Goal: Task Accomplishment & Management: Manage account settings

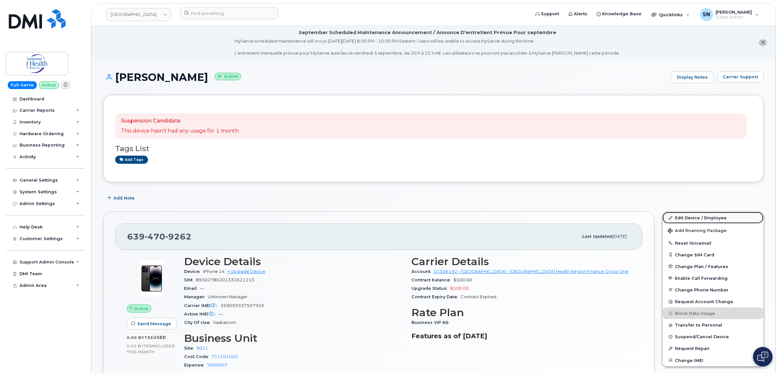
click at [706, 220] on link "Edit Device / Employee" at bounding box center [713, 218] width 101 height 12
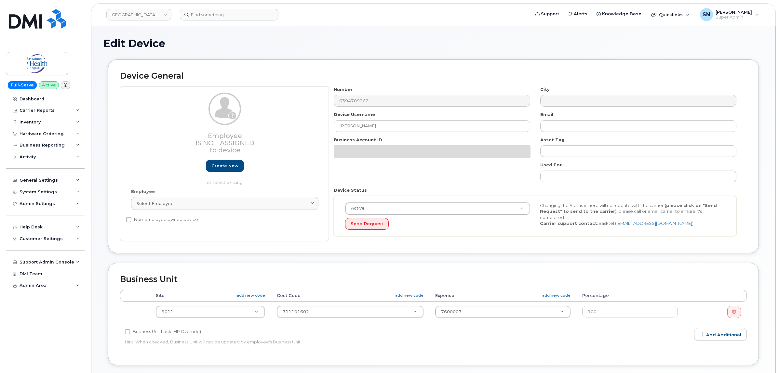
select select "18172"
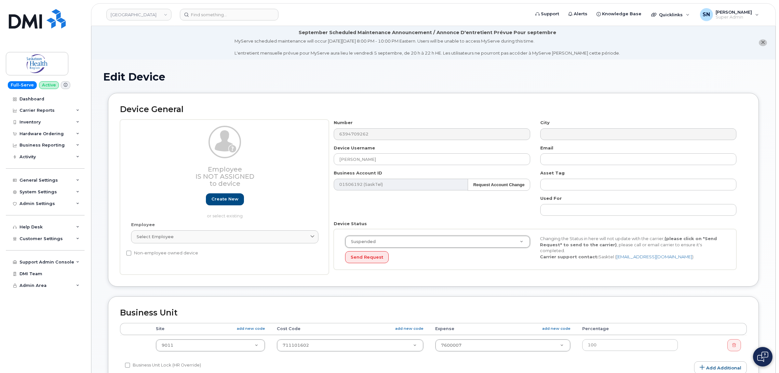
select select "suspended"
click at [479, 290] on div "Device General Employee Is not assigned to device Create new or select existing…" at bounding box center [433, 195] width 661 height 204
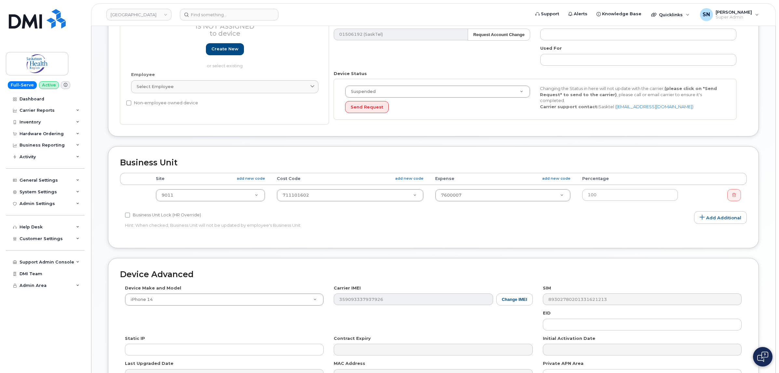
scroll to position [230, 0]
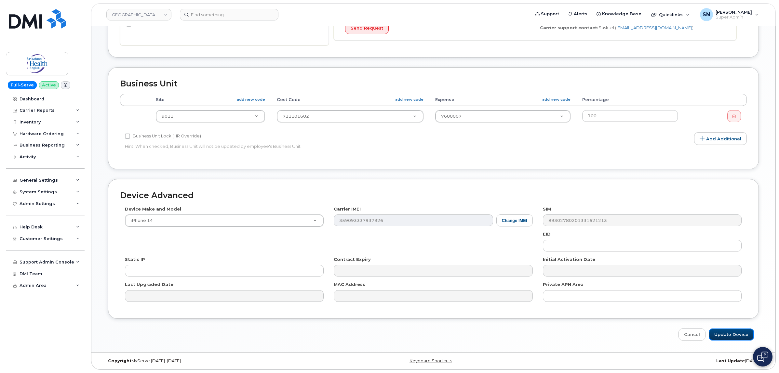
drag, startPoint x: 738, startPoint y: 332, endPoint x: 690, endPoint y: 343, distance: 49.2
click input "Update Device"
type input "Saving..."
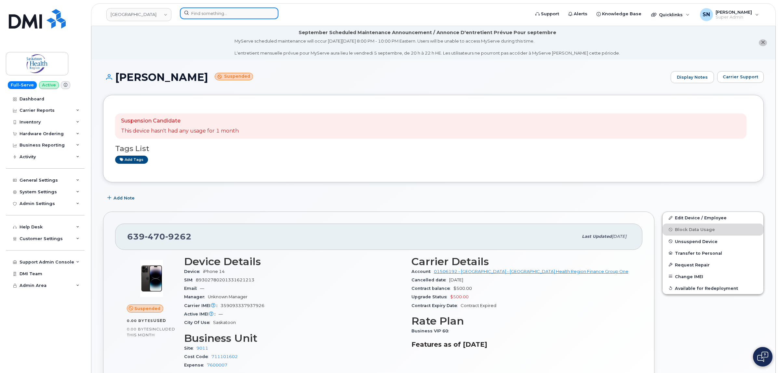
click at [212, 14] on input at bounding box center [229, 13] width 99 height 12
paste input "639-480-9971"
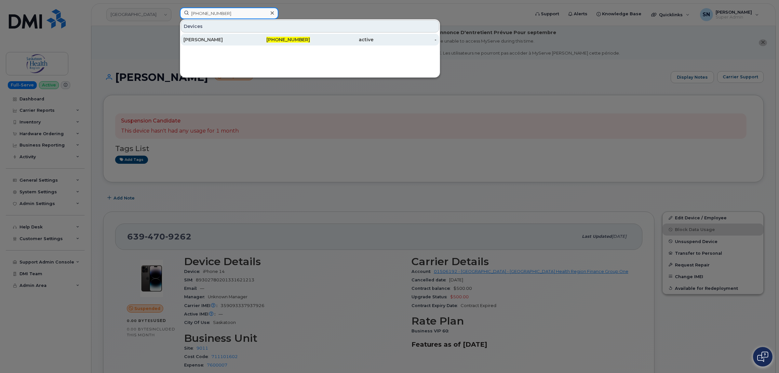
type input "639-480-9971"
click at [194, 35] on div "[PERSON_NAME]" at bounding box center [214, 40] width 63 height 12
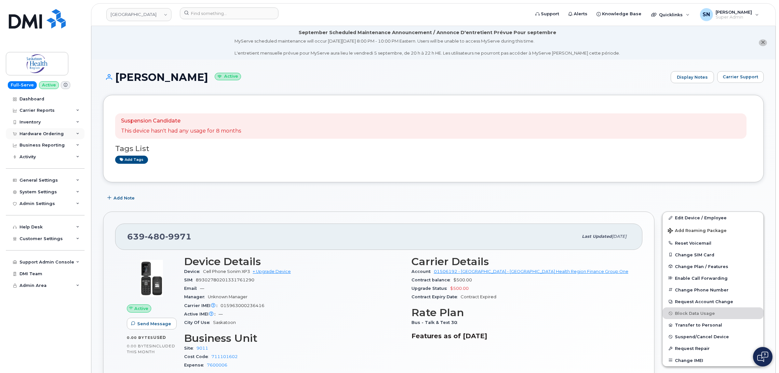
click at [50, 130] on div "Hardware Ordering" at bounding box center [45, 134] width 79 height 12
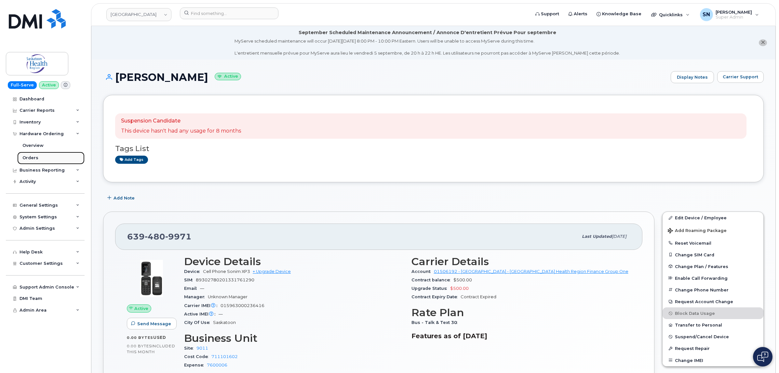
click at [32, 154] on link "Orders" at bounding box center [50, 158] width 67 height 12
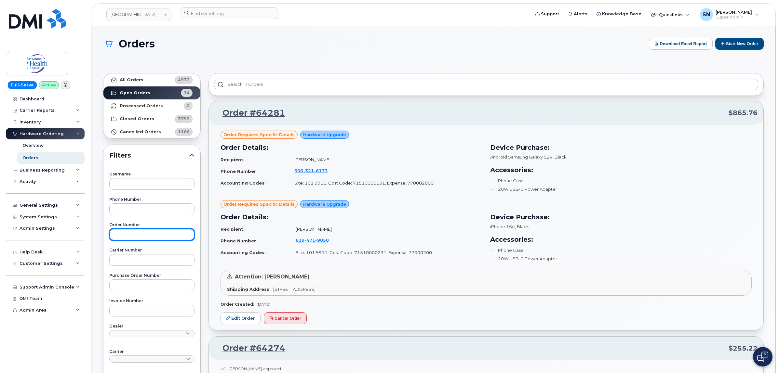
click at [139, 233] on input "text" at bounding box center [151, 235] width 85 height 12
paste input "64265"
type input "64265"
click at [139, 78] on strong "All Orders" at bounding box center [132, 79] width 24 height 5
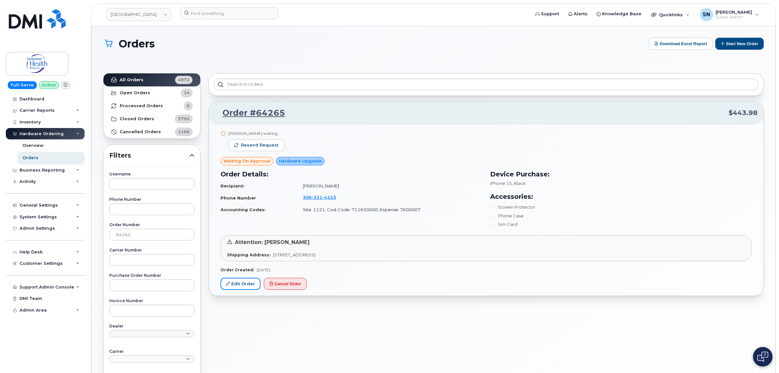
click at [233, 290] on link "Edit Order" at bounding box center [241, 284] width 40 height 12
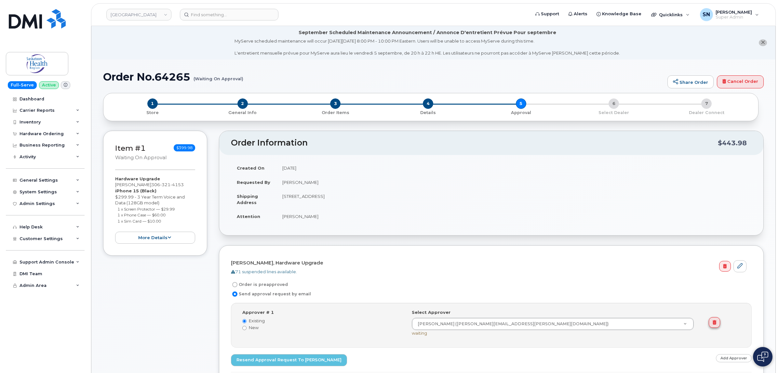
click at [718, 324] on link at bounding box center [714, 323] width 11 height 11
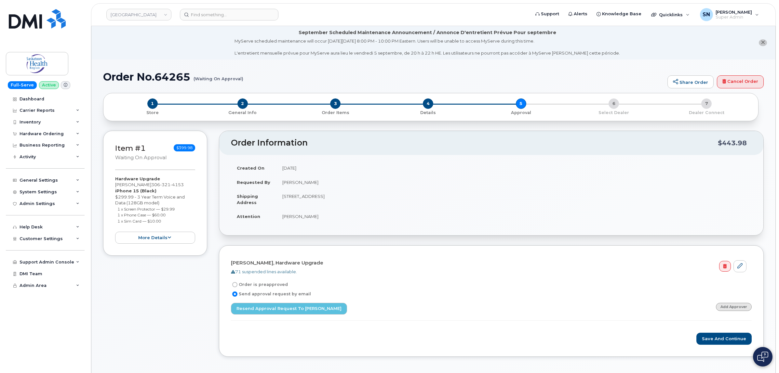
click at [741, 306] on link "Add Approver" at bounding box center [734, 307] width 36 height 8
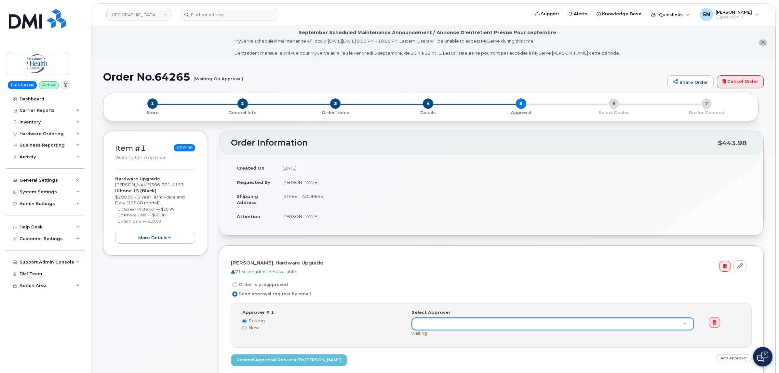
paste input "[PERSON_NAME]"
type input "[PERSON_NAME]"
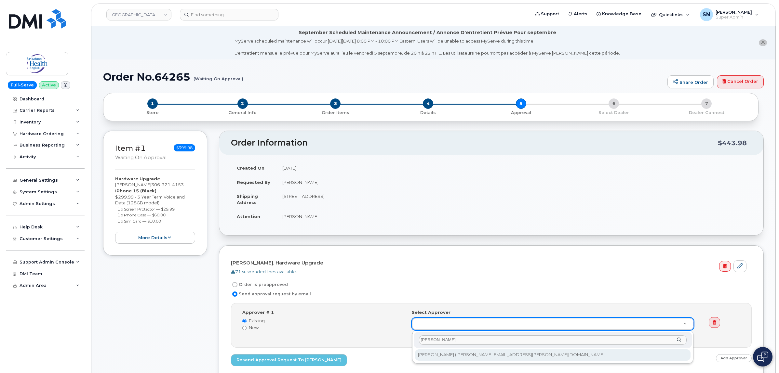
type input "[PERSON_NAME]"
type input "80198"
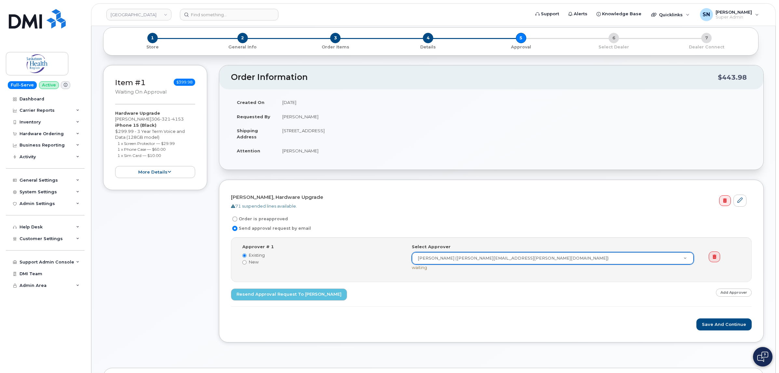
scroll to position [122, 0]
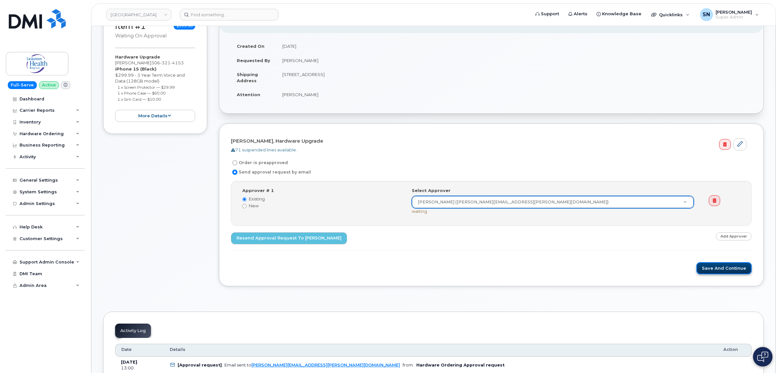
click at [724, 268] on button "Save and Continue" at bounding box center [724, 269] width 55 height 12
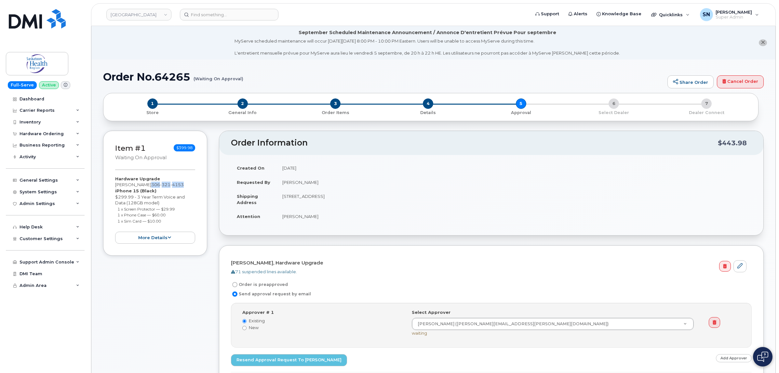
drag, startPoint x: 144, startPoint y: 184, endPoint x: 170, endPoint y: 136, distance: 54.9
click at [184, 186] on div "Hardware Upgrade Robert Shew 306 321 4153 iPhone 15 (Black) $299.99 - 3 Year Te…" at bounding box center [155, 210] width 80 height 68
copy span "306 321 4153"
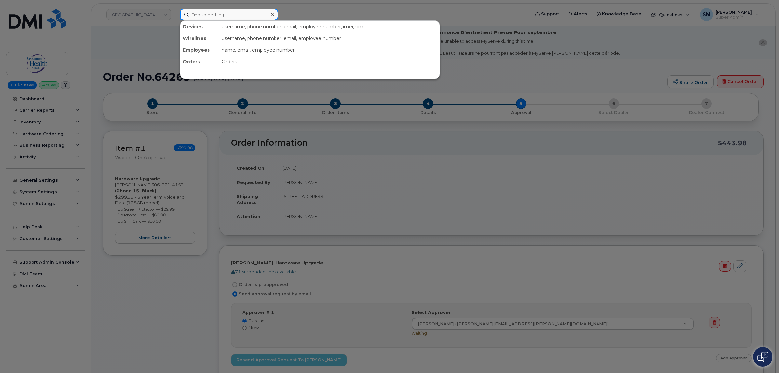
click at [214, 11] on input at bounding box center [229, 15] width 99 height 12
paste input "3063214153"
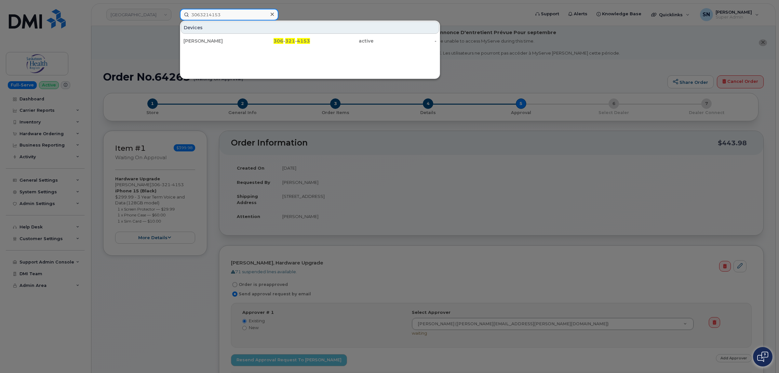
drag, startPoint x: 246, startPoint y: 15, endPoint x: 164, endPoint y: 15, distance: 82.3
click at [175, 15] on div "3063214153 Devices Robert Shew 306 - 321 - 4153 active -" at bounding box center [353, 15] width 356 height 12
paste input "5874374959"
type input "5874374959"
click at [602, 62] on div at bounding box center [389, 186] width 779 height 373
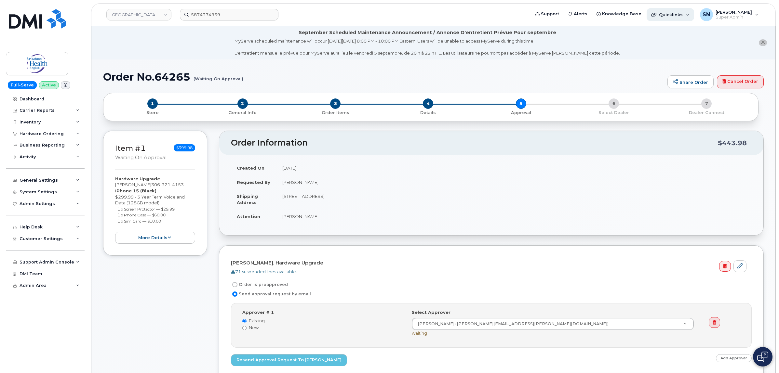
click at [682, 11] on div "Quicklinks" at bounding box center [670, 14] width 47 height 13
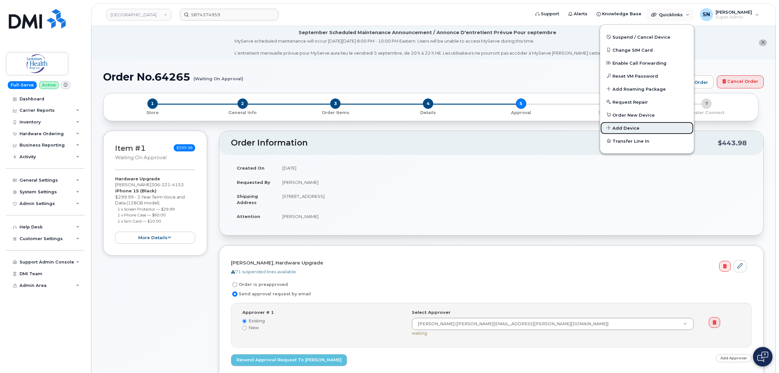
click at [621, 127] on span "Add Device" at bounding box center [626, 128] width 27 height 7
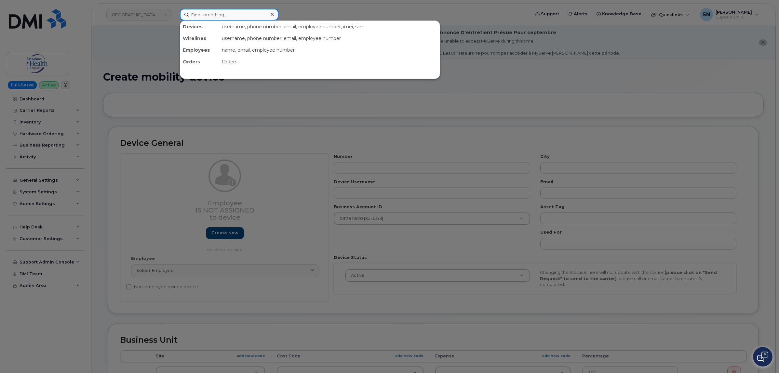
click at [240, 20] on div "Devices username, phone number, email, employee number, imei, sim Wirelines use…" at bounding box center [353, 15] width 346 height 12
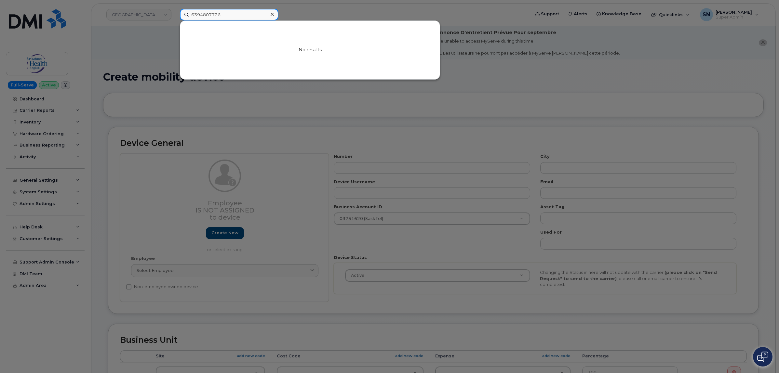
drag, startPoint x: 237, startPoint y: 12, endPoint x: 154, endPoint y: 16, distance: 83.3
click at [175, 16] on div "6394807726 No results" at bounding box center [353, 15] width 356 height 12
type input "6394807726"
drag, startPoint x: 332, startPoint y: 104, endPoint x: 372, endPoint y: 147, distance: 58.3
click at [334, 104] on div at bounding box center [389, 186] width 779 height 373
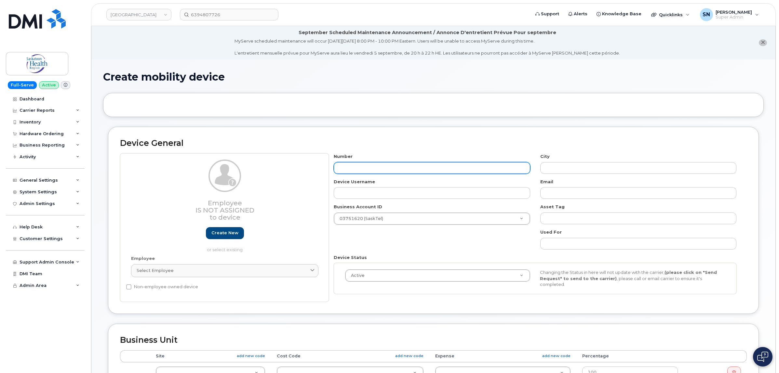
click at [378, 166] on input "text" at bounding box center [432, 168] width 196 height 12
paste input "6394807726"
type input "6394807726"
type input "Saskatoon"
type input "6394807726"
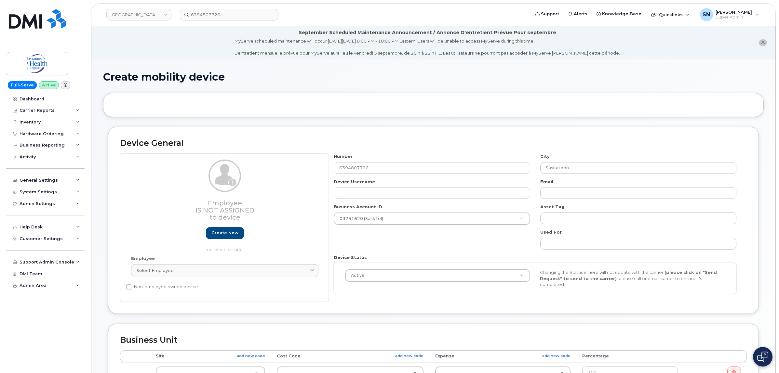
click at [382, 239] on div "Number 6394807726 City Saskatoon Device Username Email Business Account ID 0375…" at bounding box center [535, 227] width 413 height 146
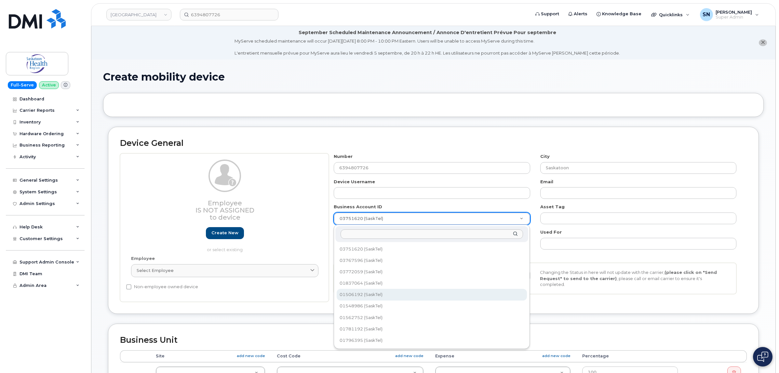
select select "1624"
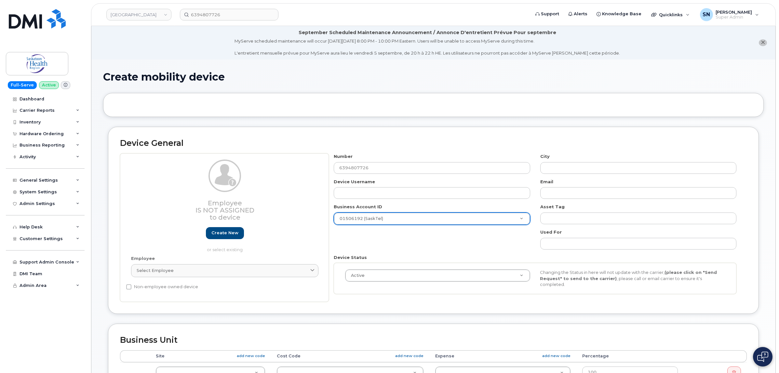
click at [415, 245] on div "Number 6394807726 City Device Username Email Business Account ID 01506192 (Sask…" at bounding box center [535, 227] width 413 height 146
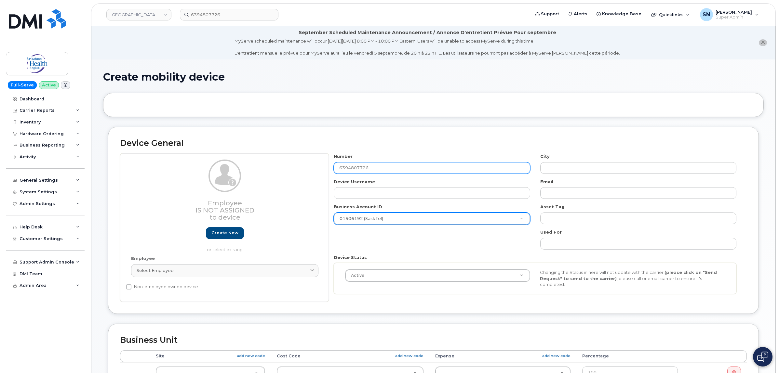
drag, startPoint x: 344, startPoint y: 167, endPoint x: 314, endPoint y: 167, distance: 29.9
click at [314, 167] on div "Employee Is not assigned to device Create new or select existing Employee Selec…" at bounding box center [433, 228] width 627 height 148
type input "639"
type input "?"
type input "6394807726"
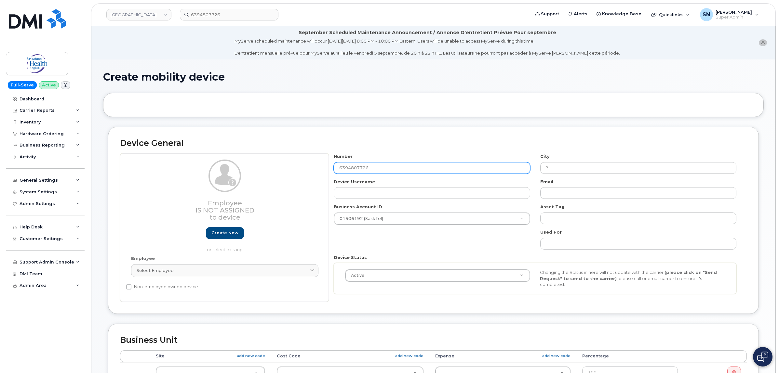
type input "Saskatoon"
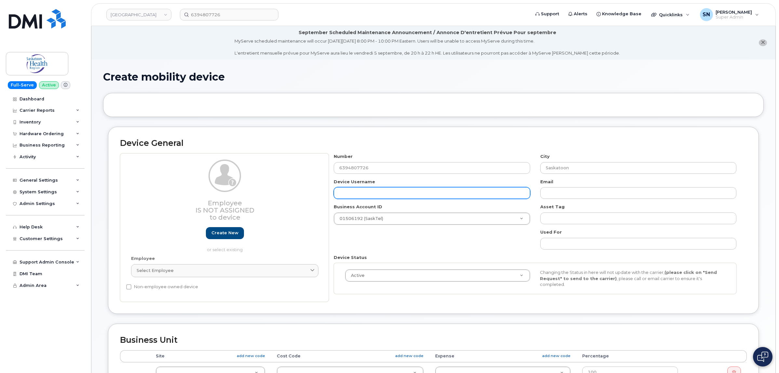
click at [392, 197] on input "text" at bounding box center [432, 193] width 196 height 12
paste input "[PERSON_NAME]"
type input "[PERSON_NAME]"
click at [433, 242] on div "Number 6394807726 City Saskatoon Device Username Dana Meadows Email Business Ac…" at bounding box center [535, 227] width 413 height 146
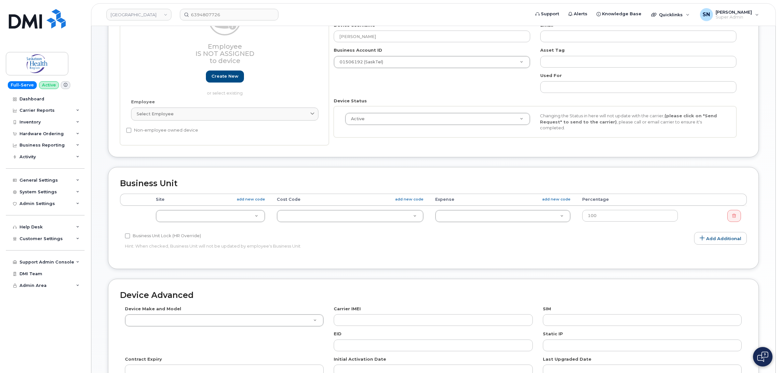
scroll to position [163, 0]
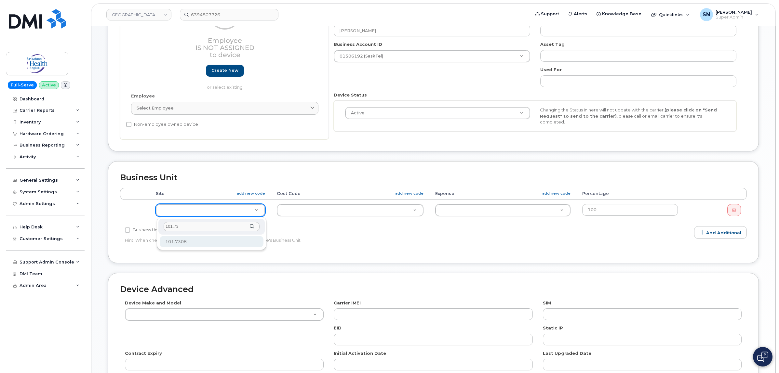
type input "101.73"
type input "2207884"
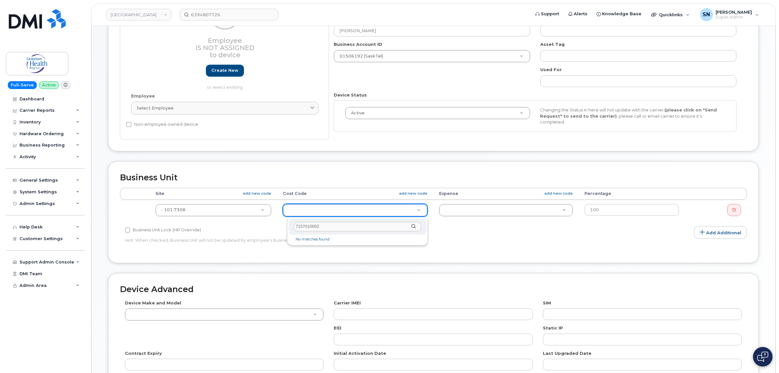
type input "71570100029"
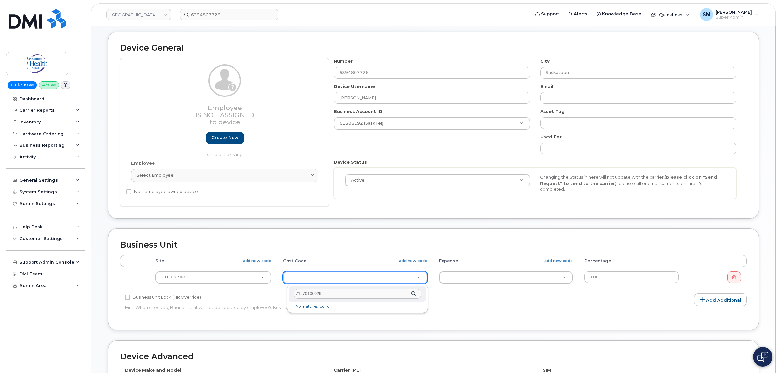
scroll to position [41, 0]
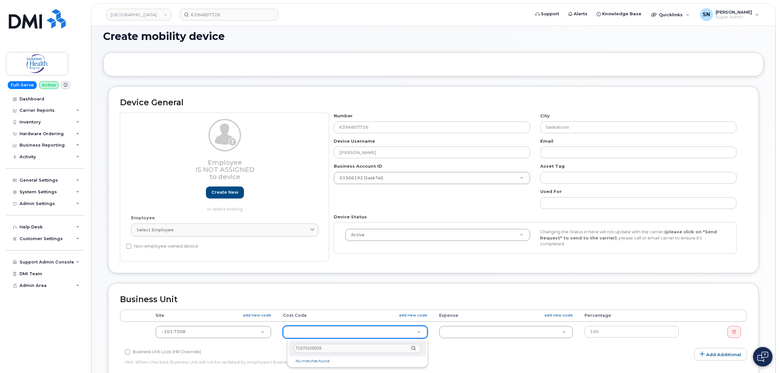
drag, startPoint x: 391, startPoint y: 151, endPoint x: 333, endPoint y: 151, distance: 57.3
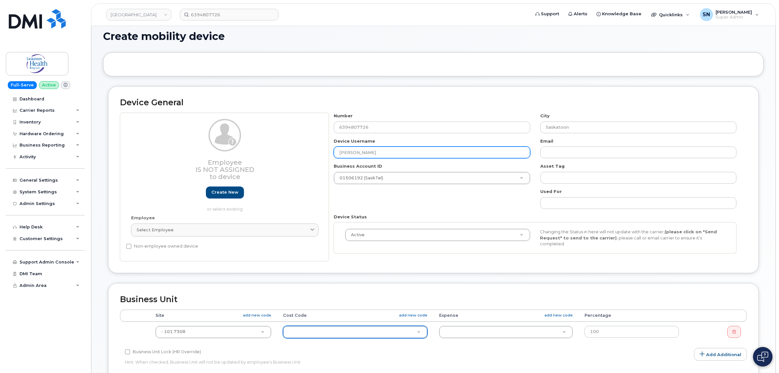
click at [393, 151] on input "[PERSON_NAME]" at bounding box center [432, 153] width 196 height 12
click at [43, 191] on div "System Settings" at bounding box center [38, 192] width 37 height 5
drag, startPoint x: 376, startPoint y: 156, endPoint x: 326, endPoint y: 152, distance: 49.6
click at [326, 152] on div "Employee Is not assigned to device Create new or select existing Employee Selec…" at bounding box center [433, 187] width 627 height 148
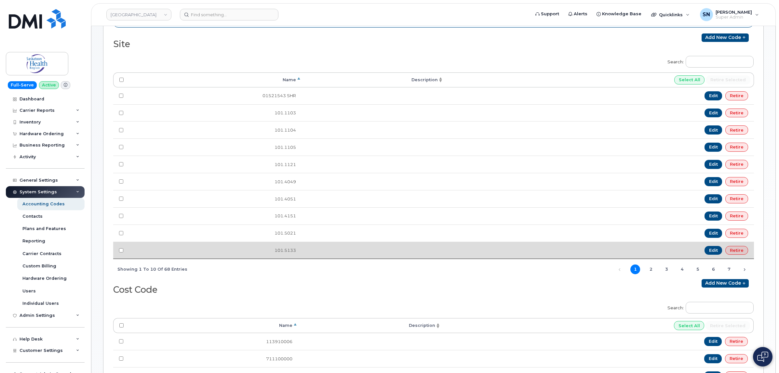
scroll to position [285, 0]
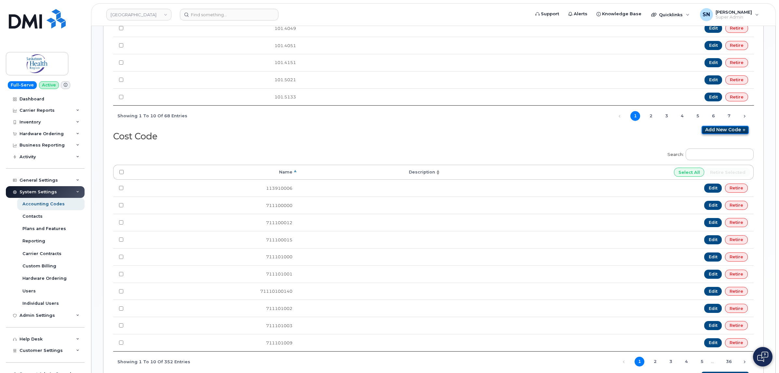
click at [711, 131] on link "Add new code" at bounding box center [725, 130] width 47 height 8
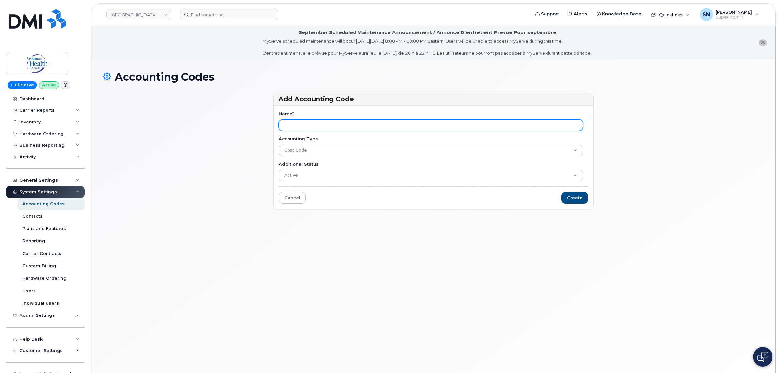
click at [316, 124] on input "Name *" at bounding box center [431, 125] width 304 height 12
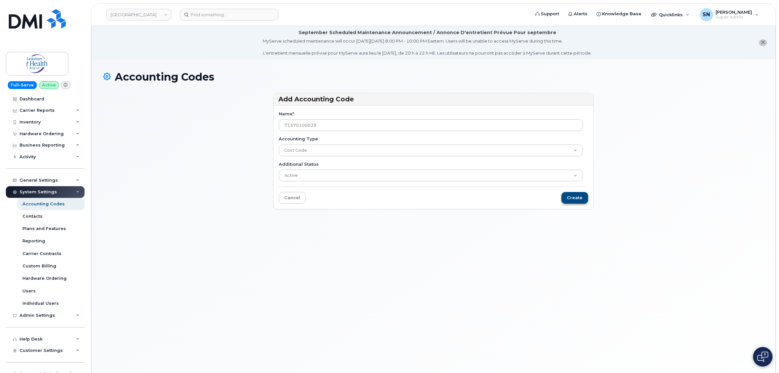
type input "71570100029"
click at [577, 201] on input "Create" at bounding box center [574, 198] width 27 height 12
type input "Saving..."
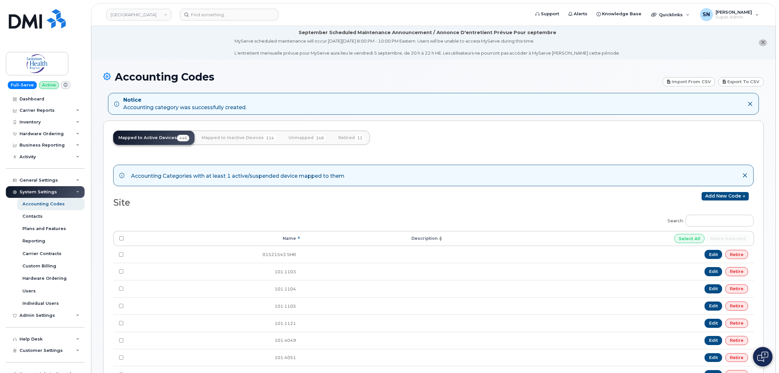
click at [39, 184] on div "General Settings" at bounding box center [45, 181] width 79 height 12
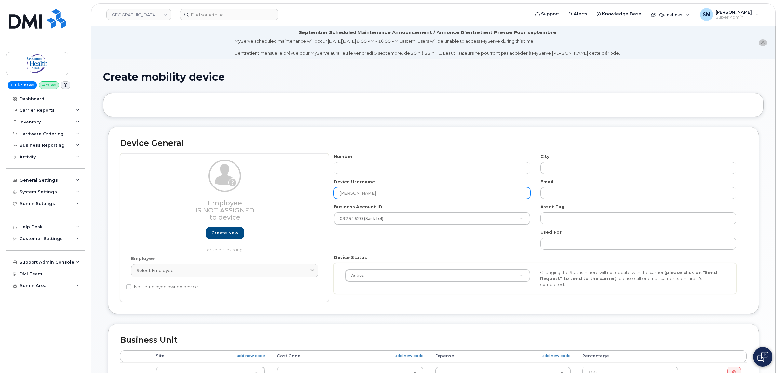
click at [379, 196] on input "[PERSON_NAME]" at bounding box center [432, 193] width 196 height 12
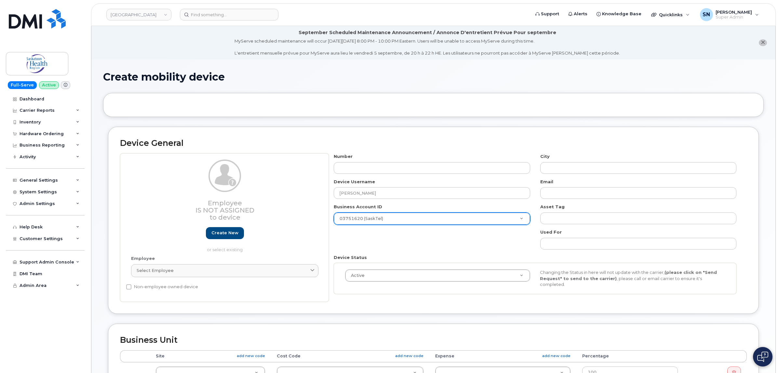
type input "[PERSON_NAME]"
click at [382, 215] on div "03751620 (SaskTel)" at bounding box center [432, 219] width 196 height 12
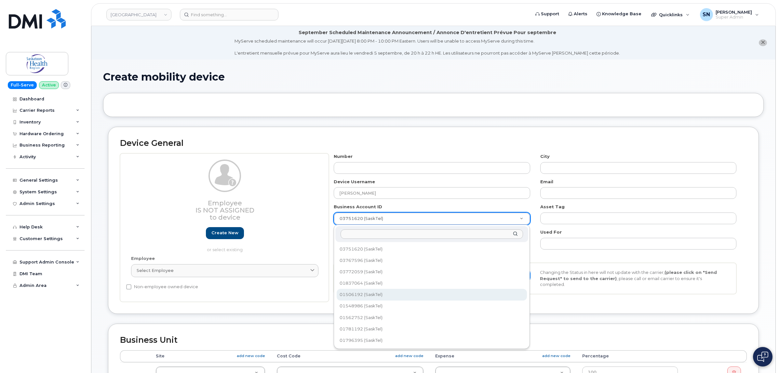
select select "1624"
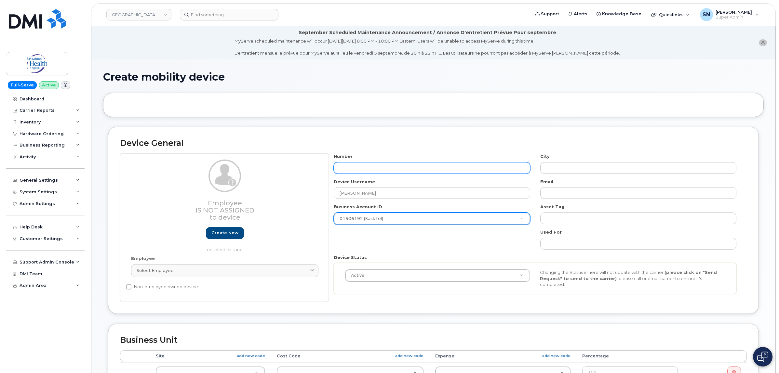
click at [366, 170] on input "text" at bounding box center [432, 168] width 196 height 12
type input "6394807726"
type input "Saskatoon"
type input "6394807726"
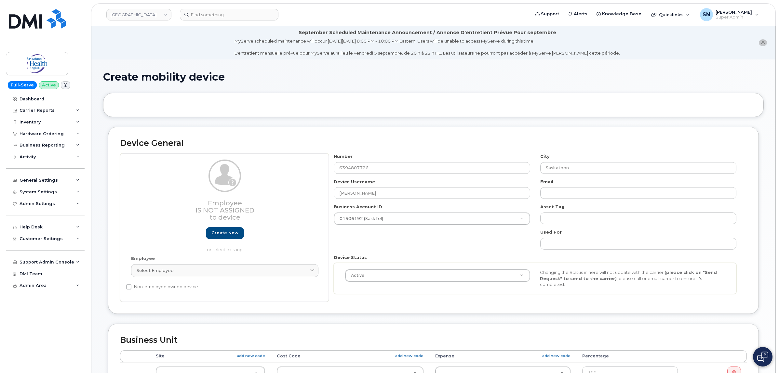
click at [455, 142] on h2 "Device General" at bounding box center [433, 143] width 627 height 9
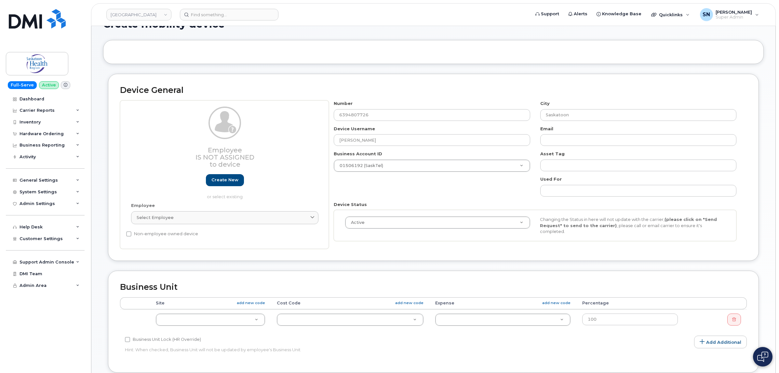
scroll to position [122, 0]
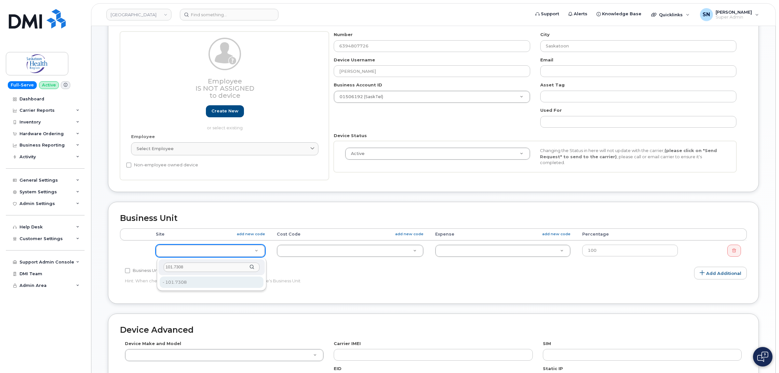
type input "101.7308"
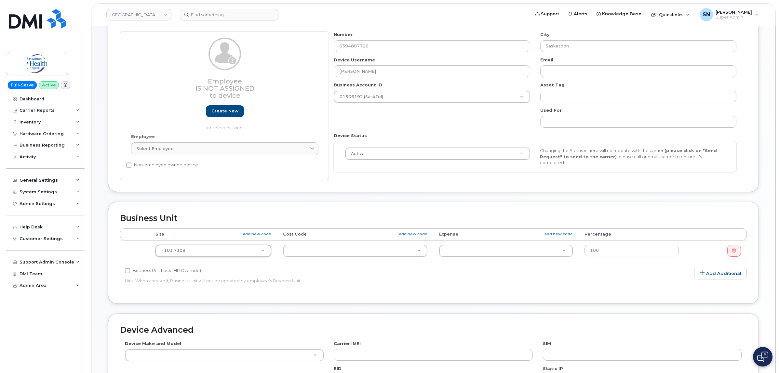
type input "2207884"
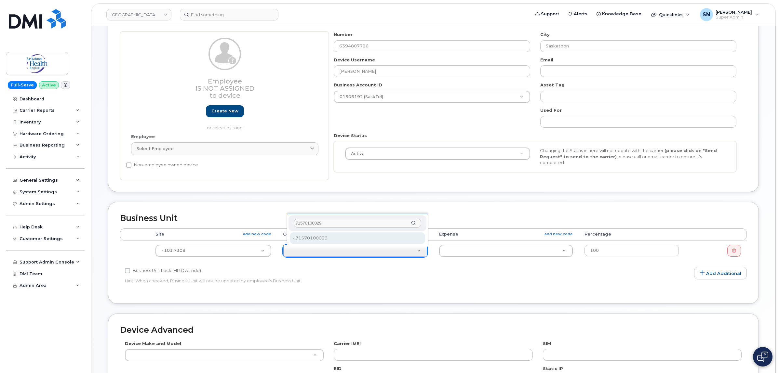
type input "71570100029"
type input "2209592"
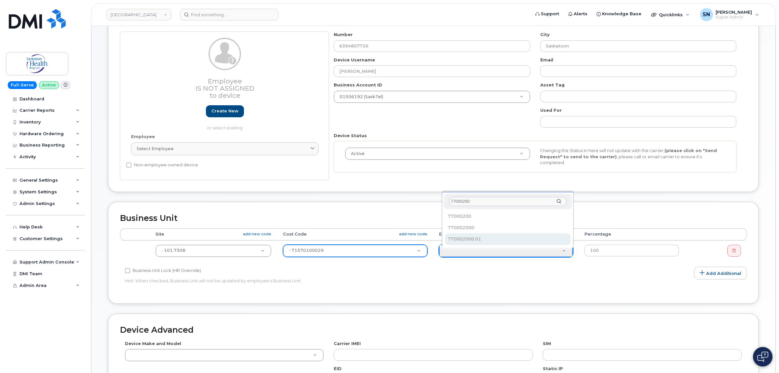
type input "77000200"
select select "2207559"
click at [541, 295] on div "Business Unit Accounting Categories Rules Accounting categories percentages mus…" at bounding box center [433, 253] width 651 height 102
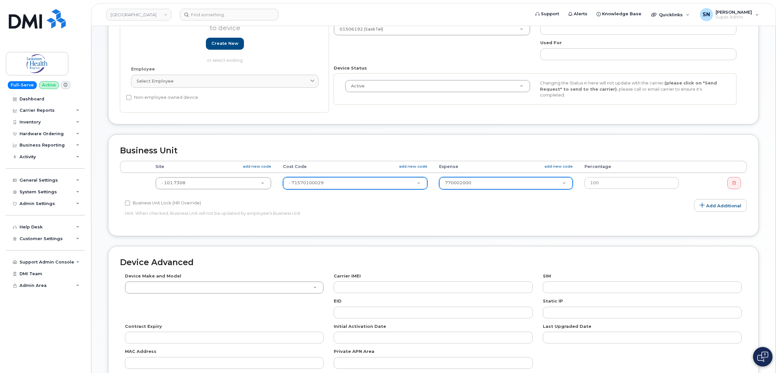
scroll to position [258, 0]
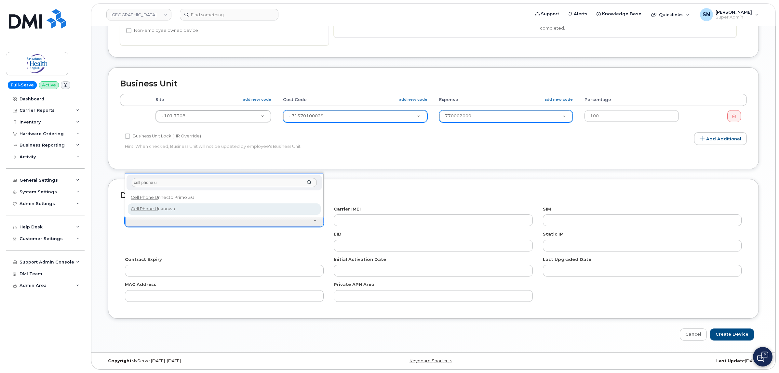
type input "cell phone u"
select select "97"
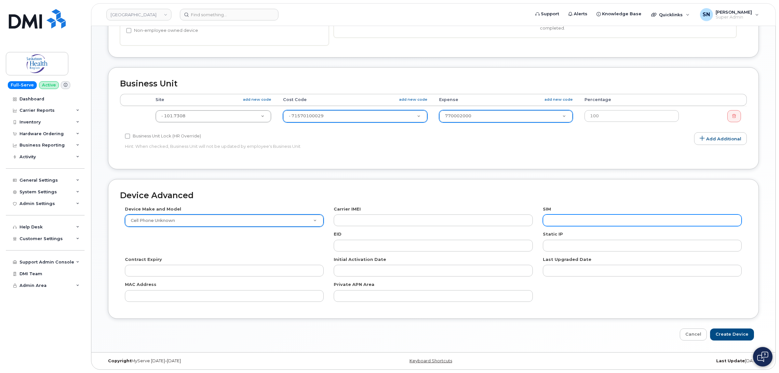
click at [568, 223] on input "text" at bounding box center [642, 221] width 199 height 12
paste input "89302780201332960883"
type input "89302780201332960883"
click at [740, 332] on input "Create Device" at bounding box center [732, 335] width 44 height 12
type input "Saving..."
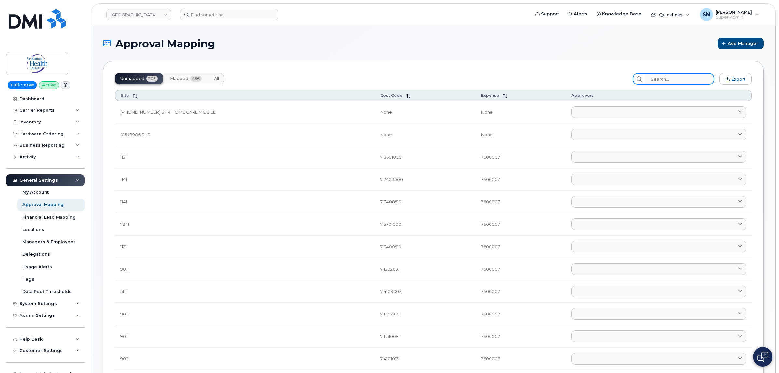
click at [662, 77] on input "search" at bounding box center [679, 79] width 69 height 12
paste input "71570100029"
type input "71570100029"
click at [660, 77] on input "search" at bounding box center [679, 79] width 69 height 12
paste input "71570100029"
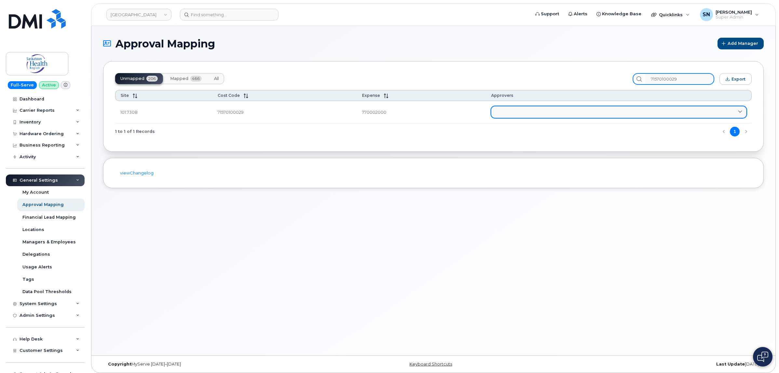
type input "71570100029"
click at [556, 115] on link at bounding box center [618, 112] width 255 height 12
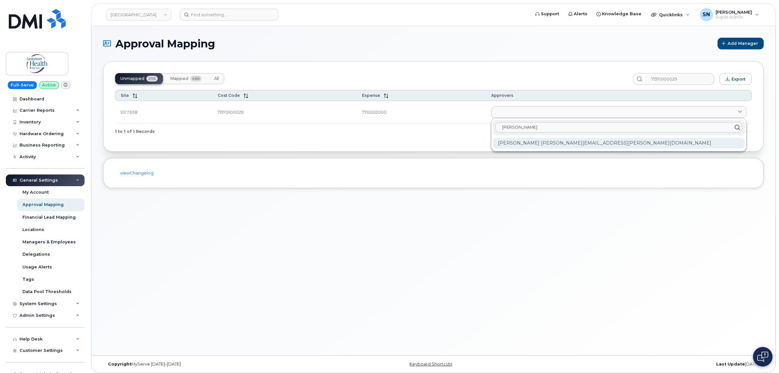
type input "[PERSON_NAME]"
click at [567, 144] on div "[PERSON_NAME] [PERSON_NAME][EMAIL_ADDRESS][PERSON_NAME][DOMAIN_NAME]" at bounding box center [619, 143] width 252 height 11
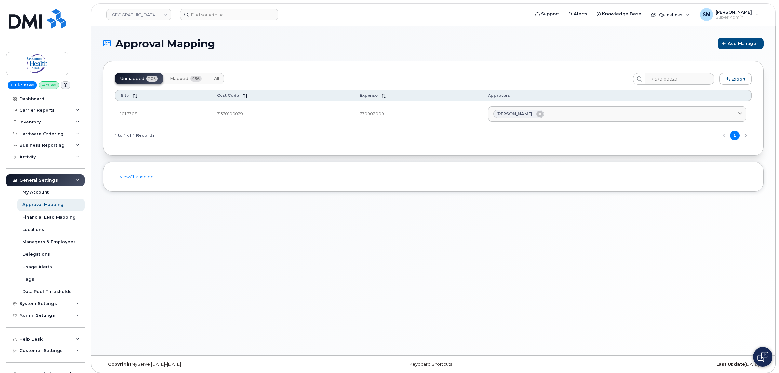
click at [310, 188] on div "viewChangelog" at bounding box center [433, 177] width 661 height 30
